Goal: Task Accomplishment & Management: Manage account settings

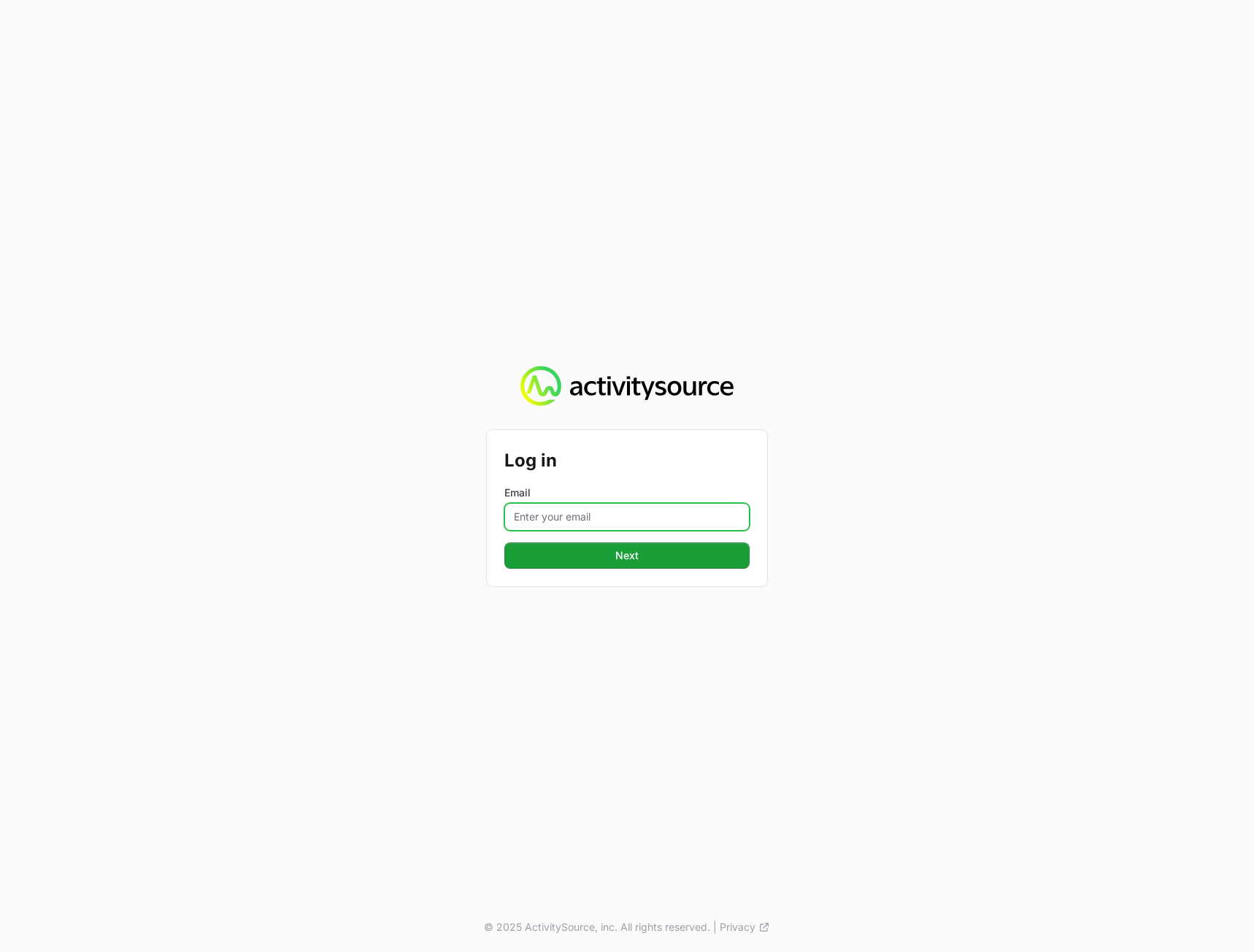
click at [628, 516] on input "Email" at bounding box center [627, 516] width 246 height 27
type input "[PERSON_NAME][EMAIL_ADDRESS][DOMAIN_NAME]"
click at [974, 537] on div "Log in Email [PERSON_NAME][EMAIL_ADDRESS][DOMAIN_NAME] Next Next © 2025 Activit…" at bounding box center [627, 476] width 1254 height 952
click at [692, 563] on span "Next" at bounding box center [627, 556] width 228 height 18
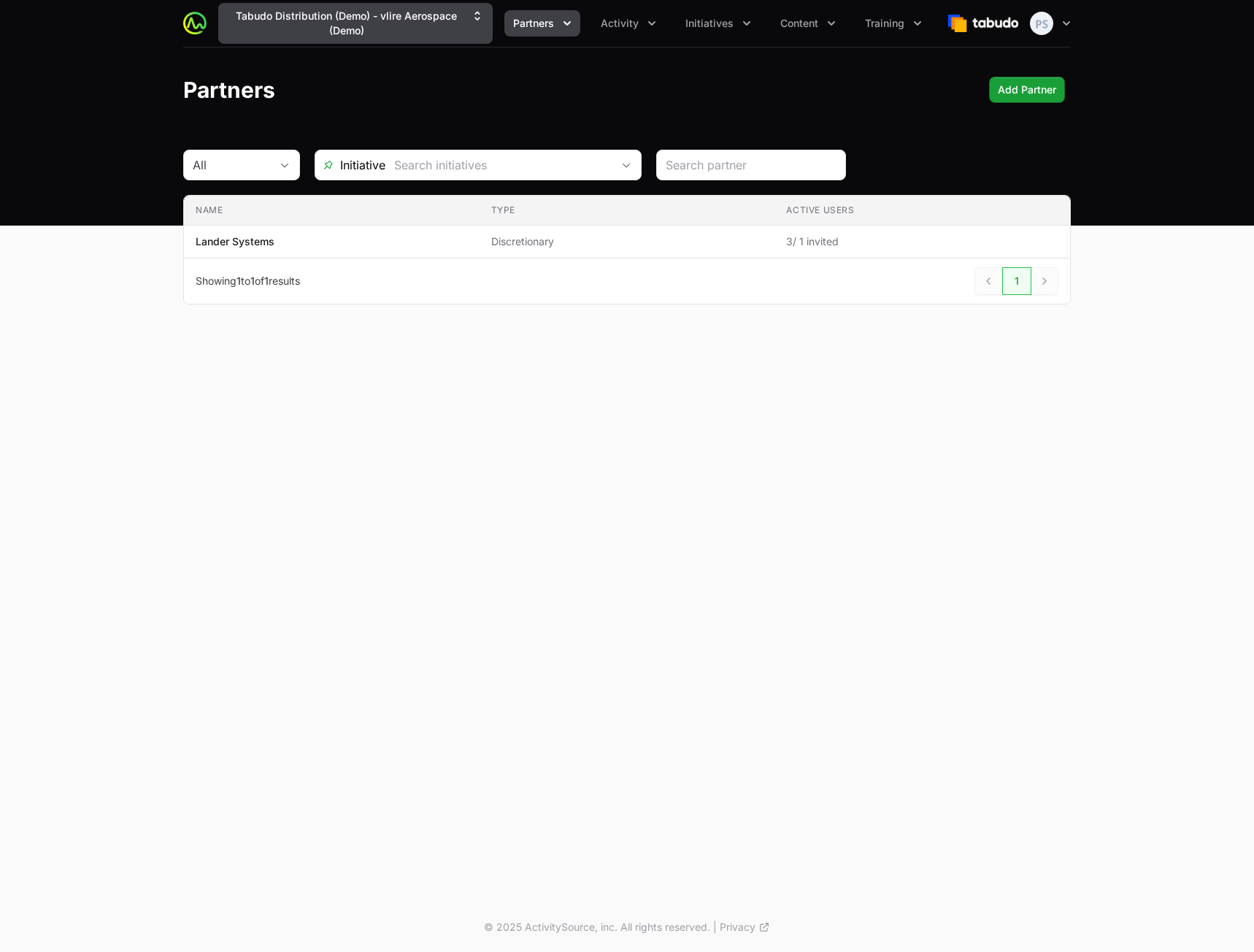
click at [370, 23] on button "Tabudo Distribution (Demo) - vlire Aerospace (Demo)" at bounding box center [355, 23] width 275 height 41
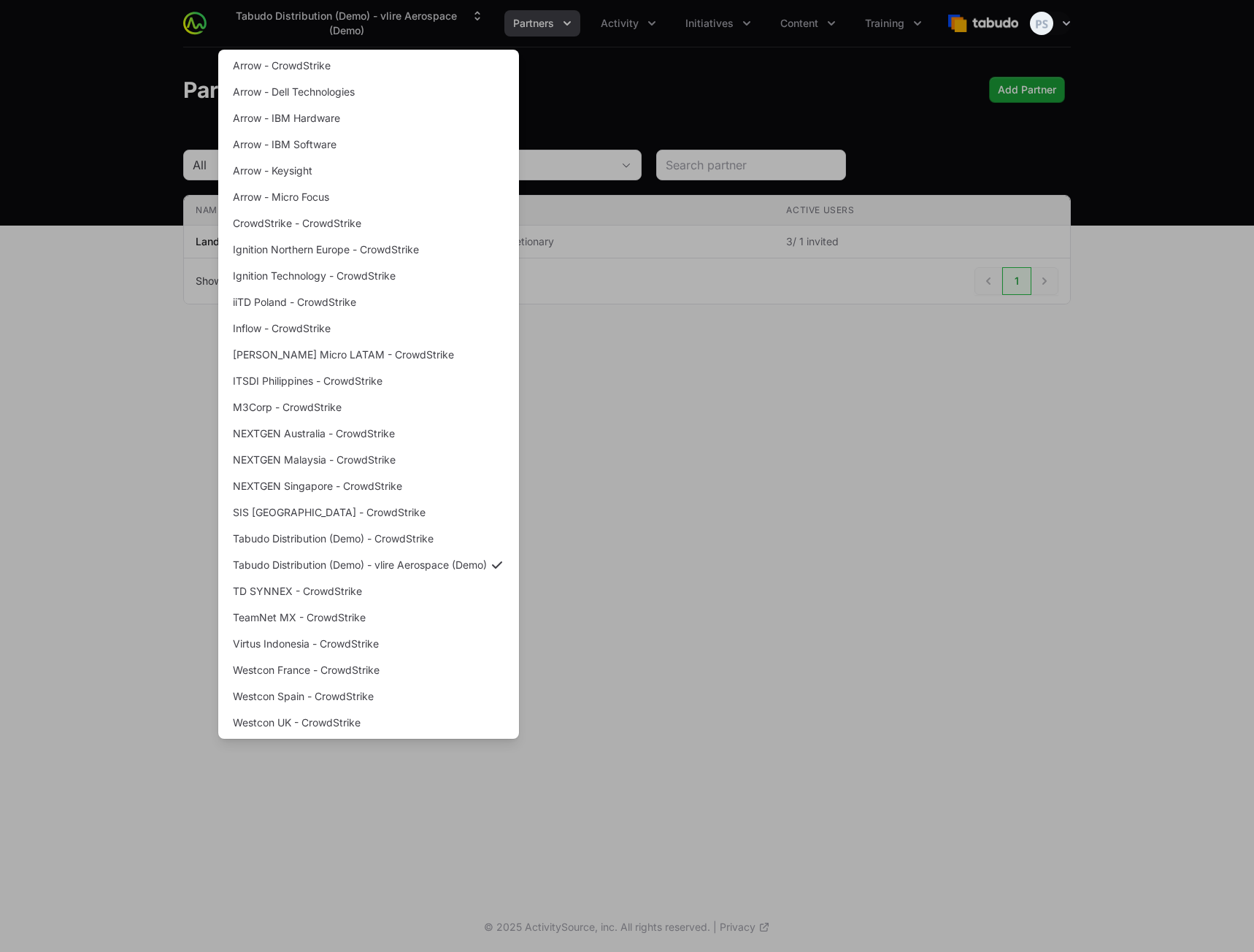
drag, startPoint x: 821, startPoint y: 433, endPoint x: 814, endPoint y: 424, distance: 11.4
click at [818, 441] on div "Supplier switch menu" at bounding box center [627, 476] width 1254 height 952
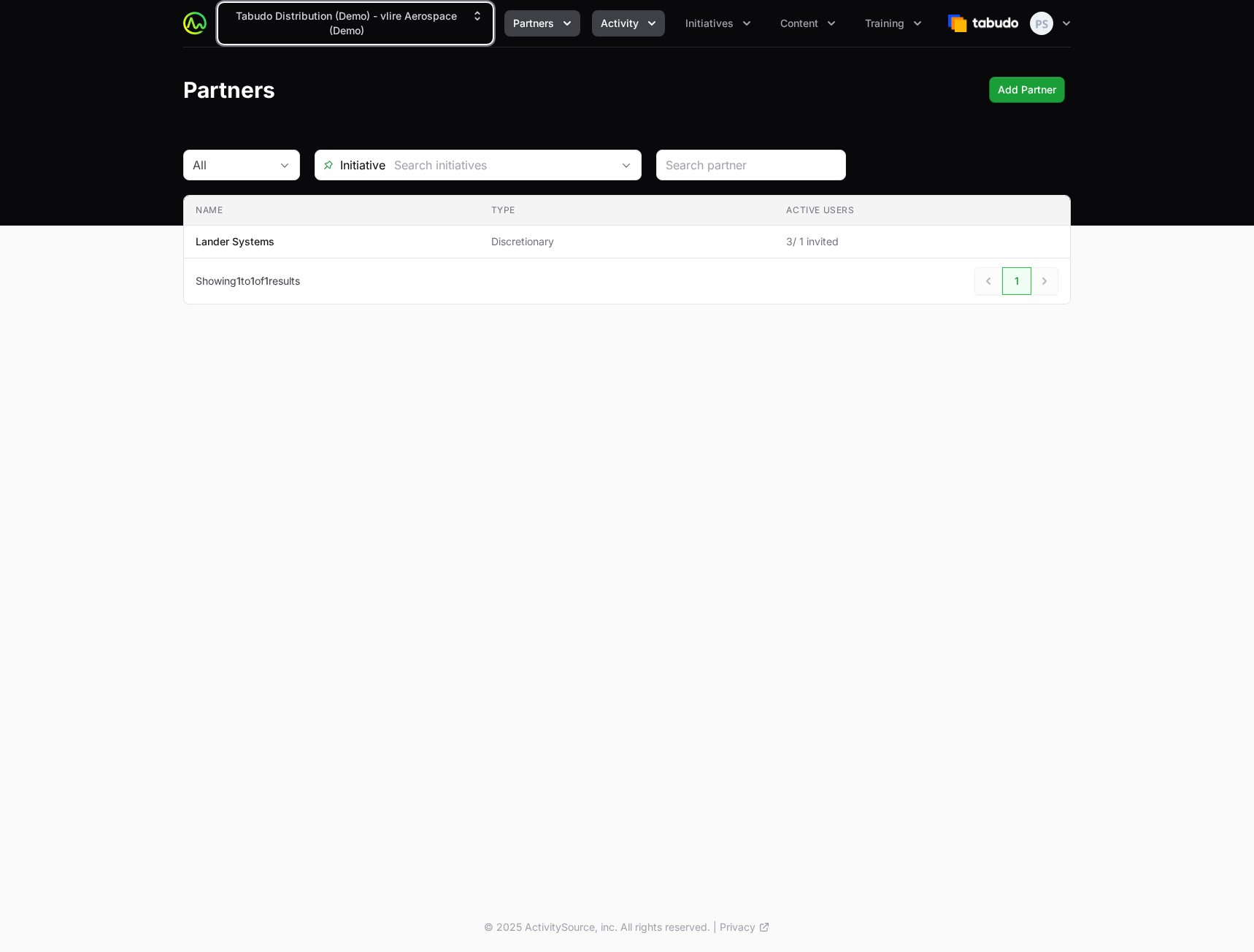
click at [609, 27] on span "Activity" at bounding box center [620, 24] width 38 height 15
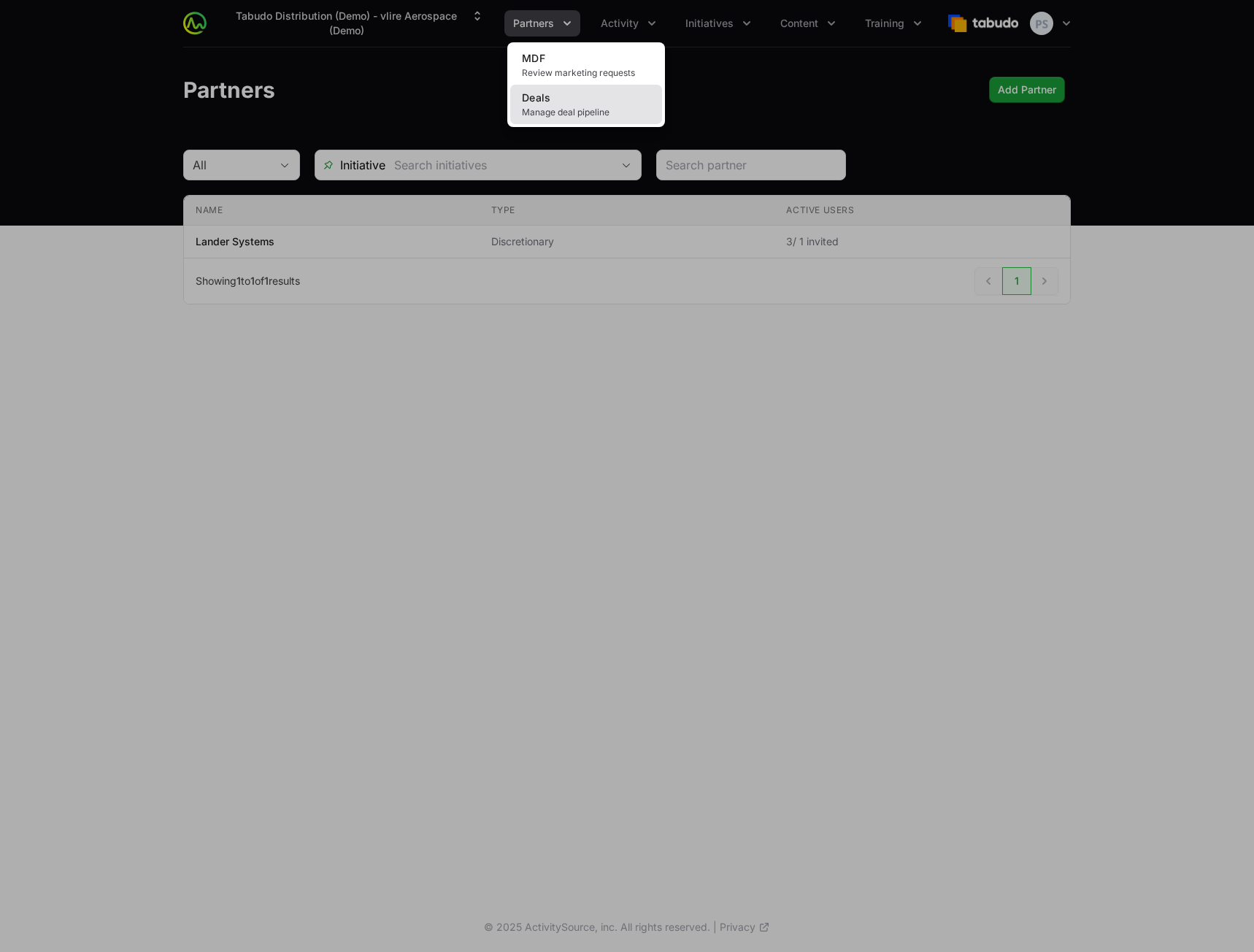
click at [604, 95] on link "Deals Manage deal pipeline" at bounding box center [586, 104] width 152 height 39
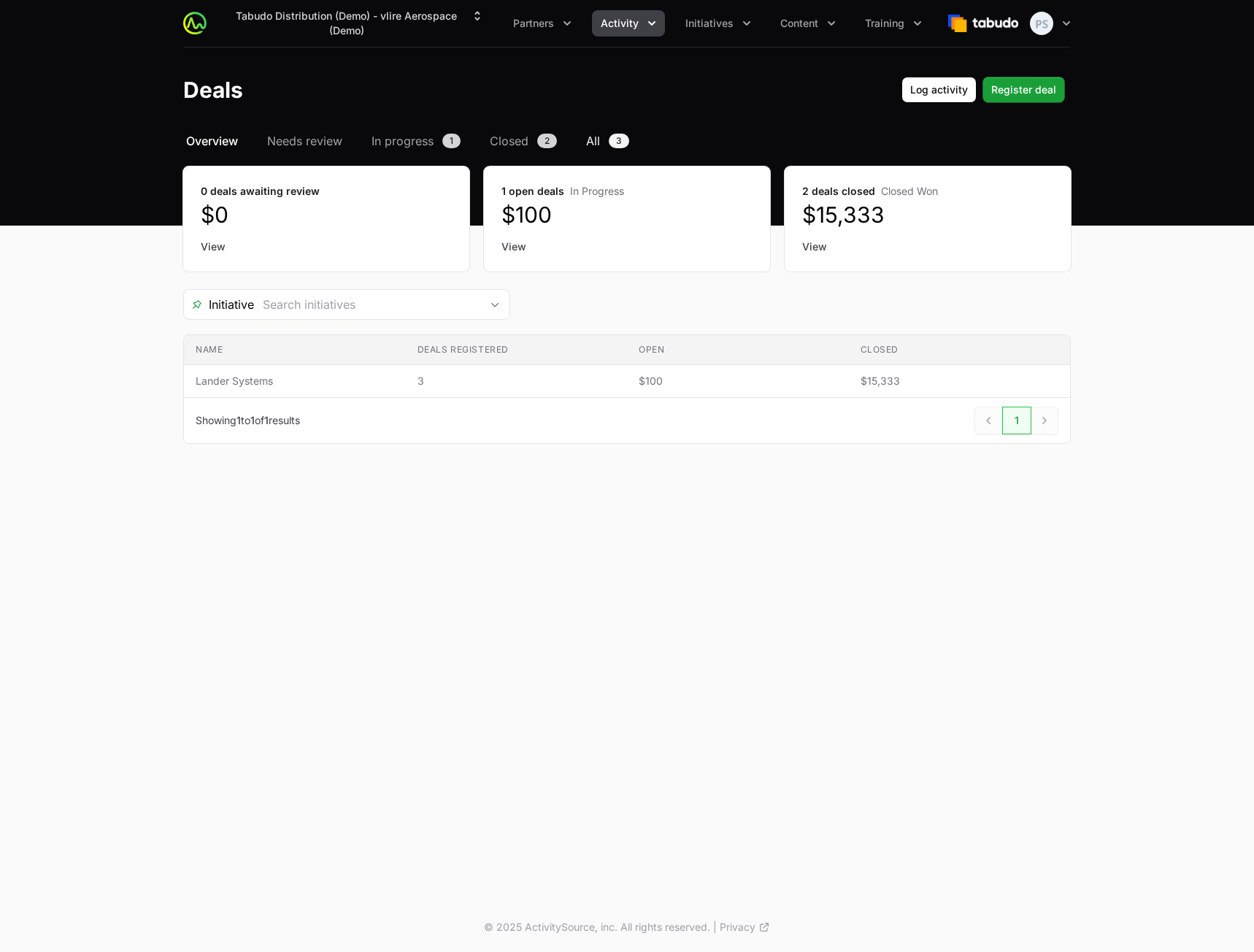
click at [589, 145] on span "All" at bounding box center [593, 141] width 14 height 18
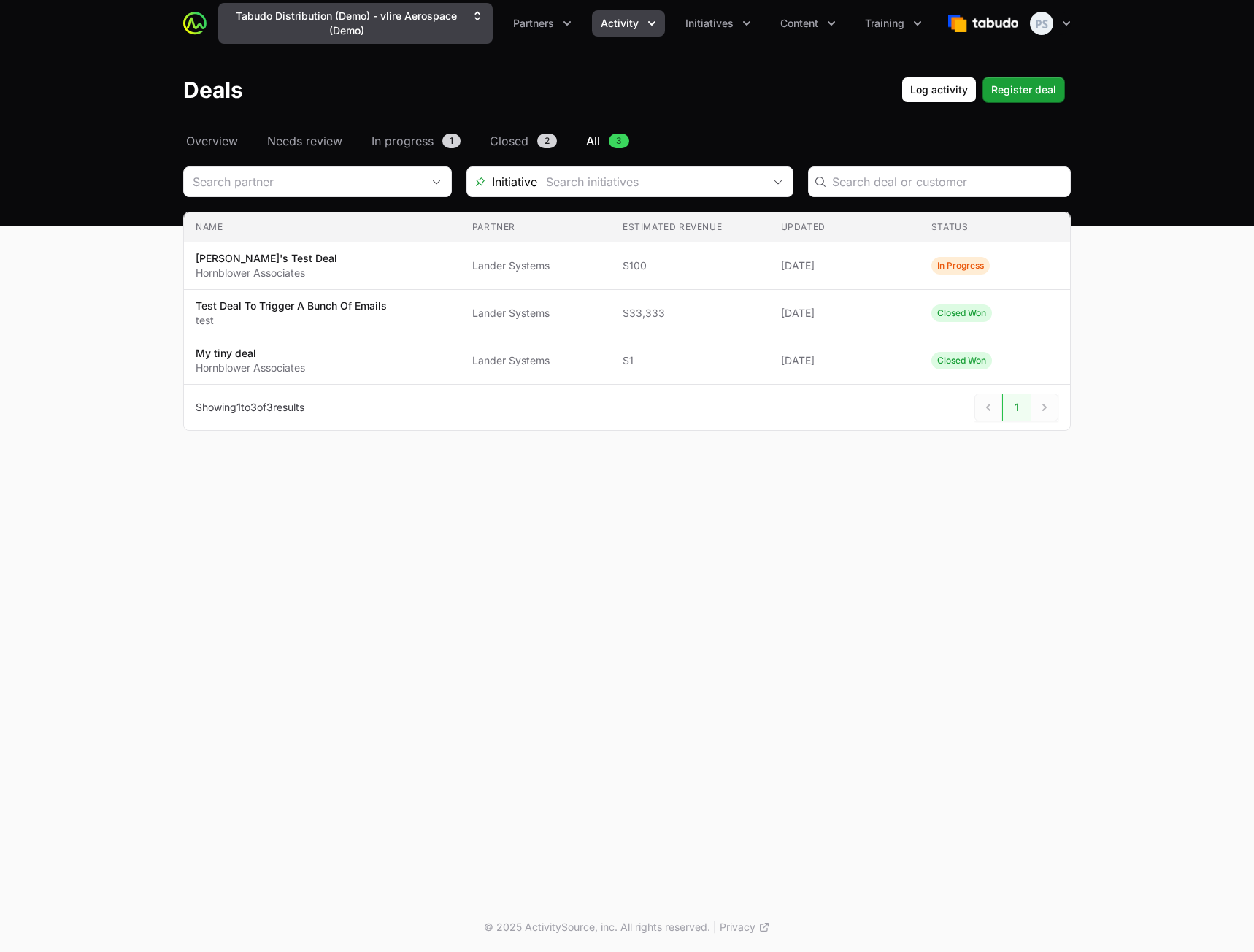
click at [401, 38] on button "Tabudo Distribution (Demo) - vlire Aerospace (Demo)" at bounding box center [355, 23] width 275 height 41
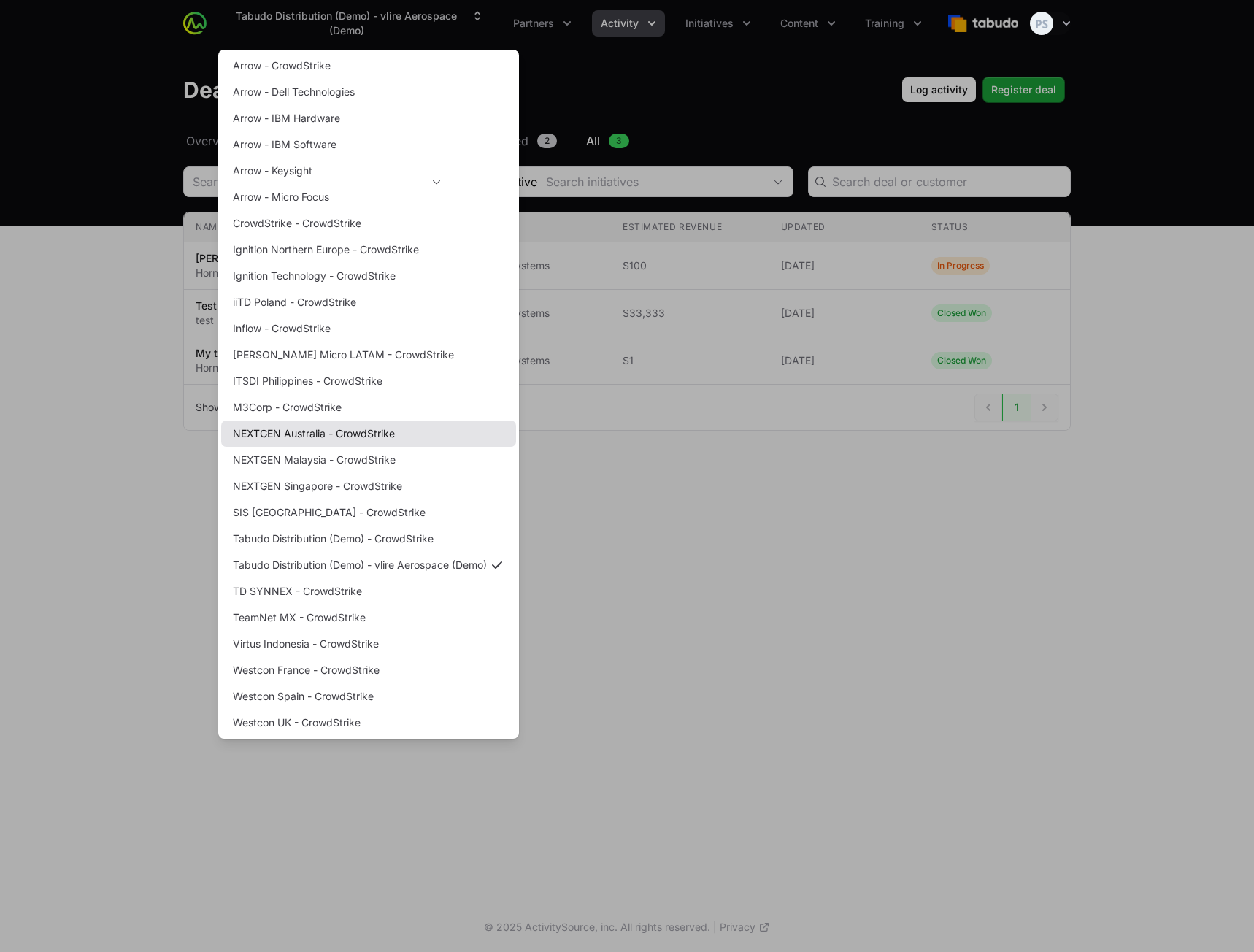
click at [363, 440] on link "NEXTGEN Australia - CrowdStrike" at bounding box center [368, 433] width 295 height 26
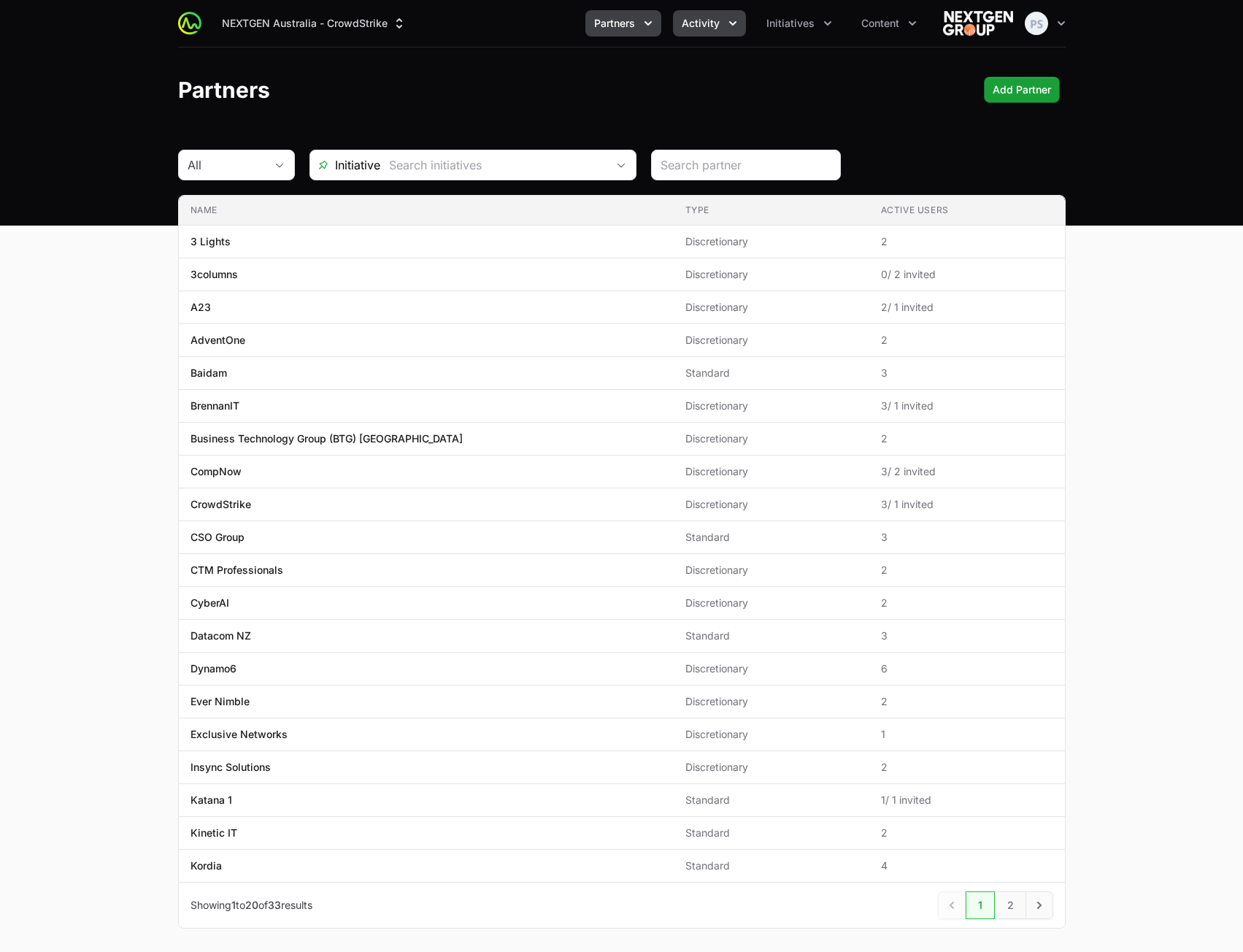
click at [712, 26] on span "Activity" at bounding box center [701, 24] width 38 height 15
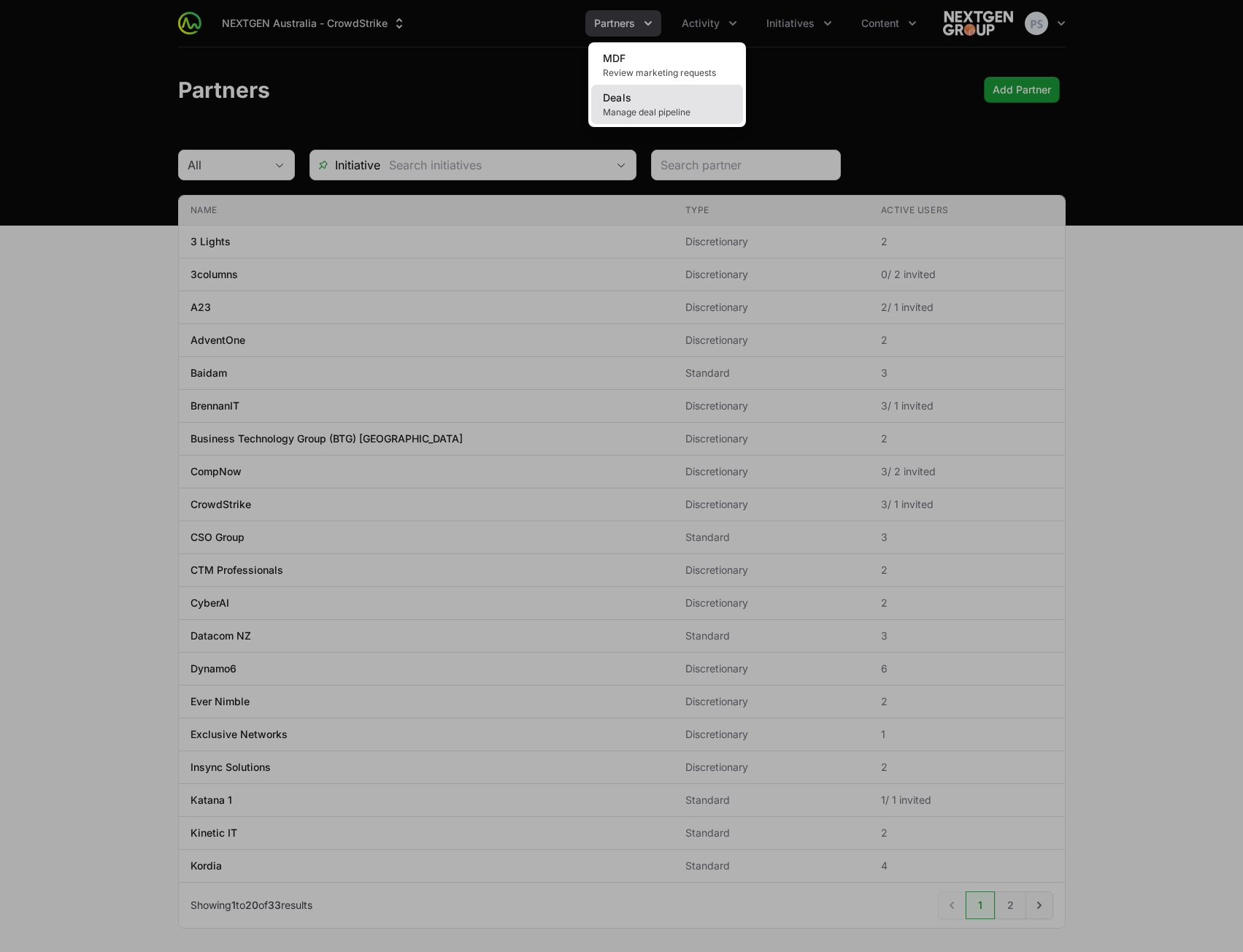
click at [660, 99] on link "Deals Manage deal pipeline" at bounding box center [667, 104] width 152 height 39
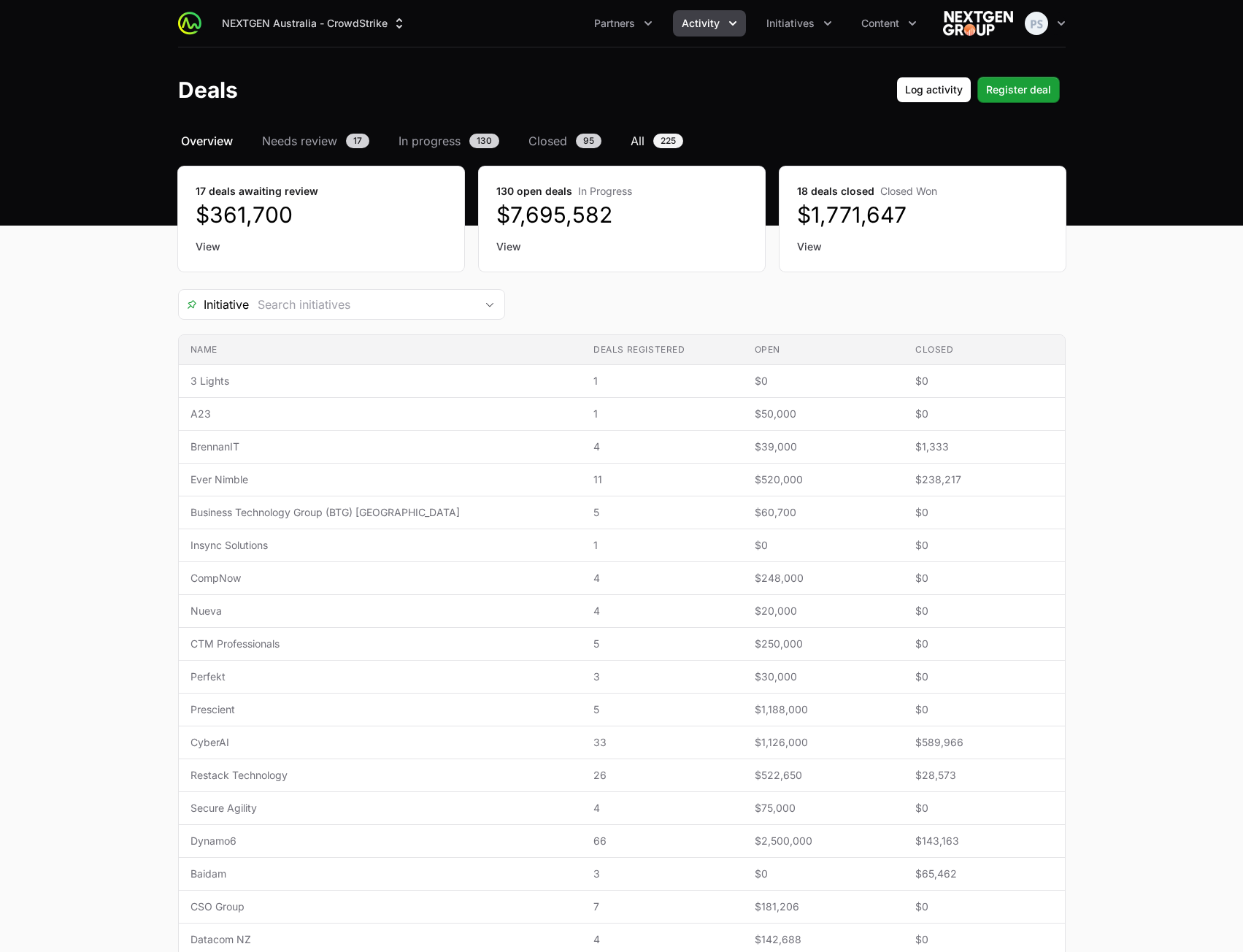
click at [642, 147] on span "All" at bounding box center [637, 141] width 14 height 18
click at [559, 145] on span "Closed" at bounding box center [548, 141] width 39 height 18
